Goal: Task Accomplishment & Management: Use online tool/utility

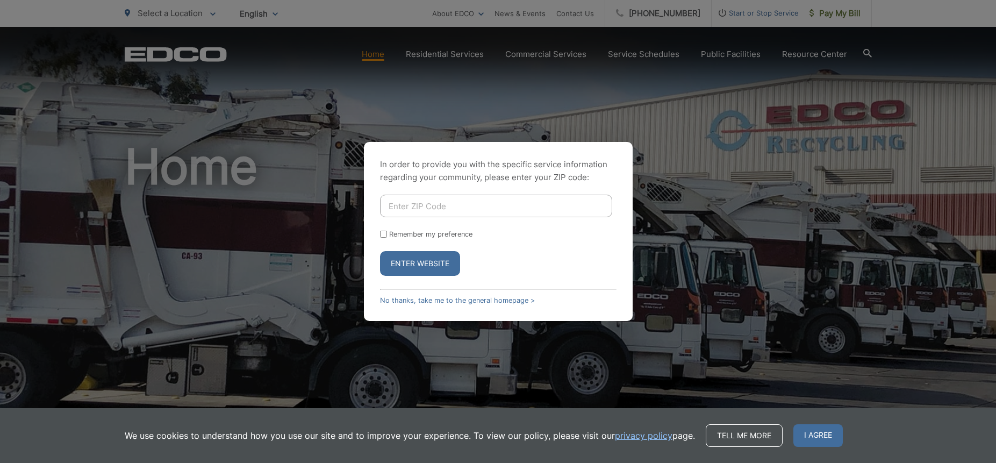
click at [404, 195] on input "Enter ZIP Code" at bounding box center [496, 206] width 232 height 23
type input "92082"
click at [383, 231] on input "Remember my preference" at bounding box center [383, 234] width 7 height 7
checkbox input "true"
click at [420, 264] on button "Enter Website" at bounding box center [420, 263] width 80 height 25
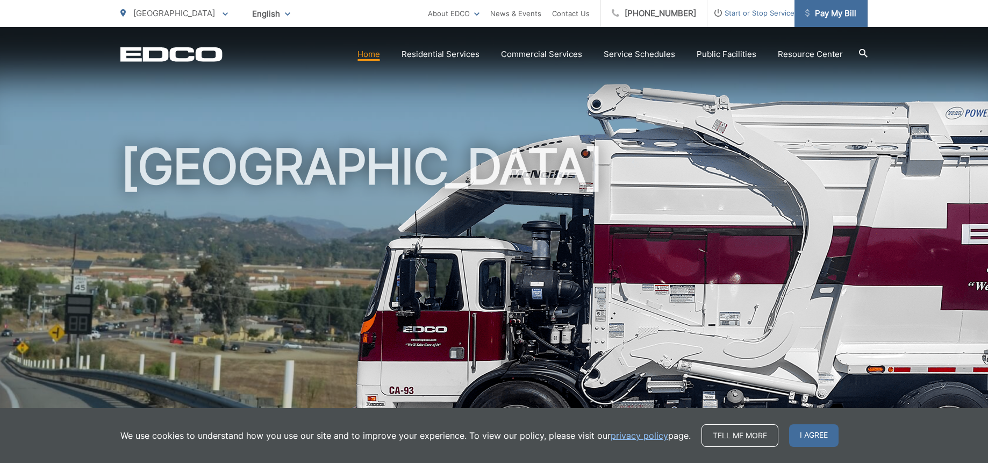
click at [839, 13] on span "Pay My Bill" at bounding box center [830, 13] width 51 height 13
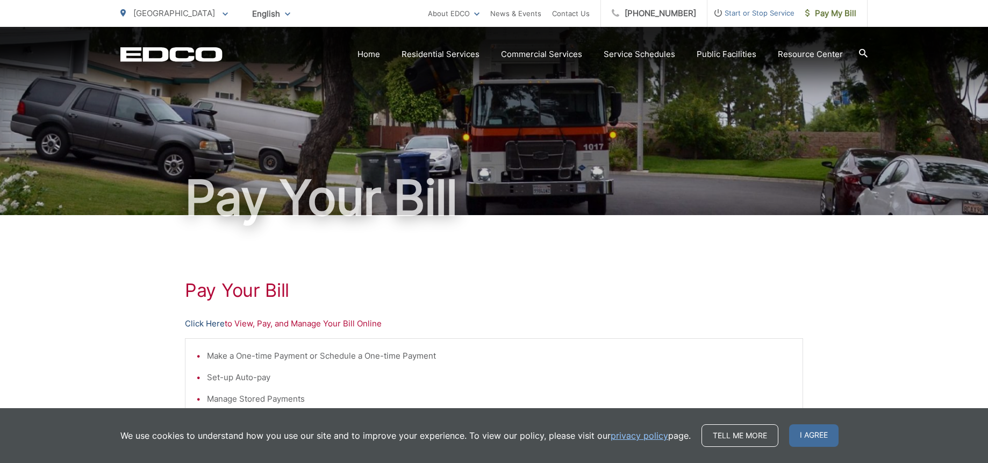
click at [210, 324] on link "Click Here" at bounding box center [205, 323] width 40 height 13
